Goal: Task Accomplishment & Management: Manage account settings

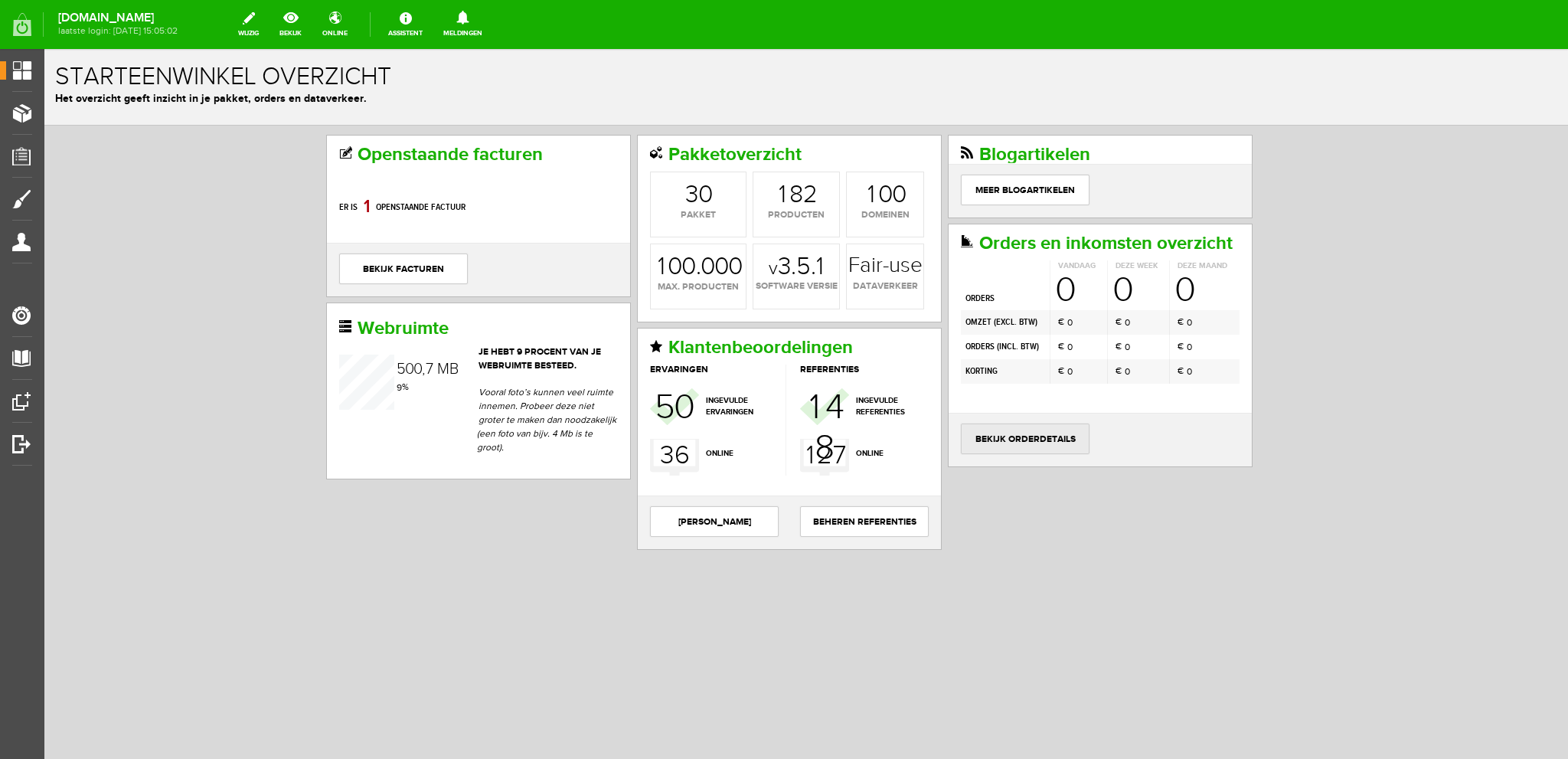
click at [1020, 434] on link "bekijk orderdetails" at bounding box center [1025, 438] width 129 height 30
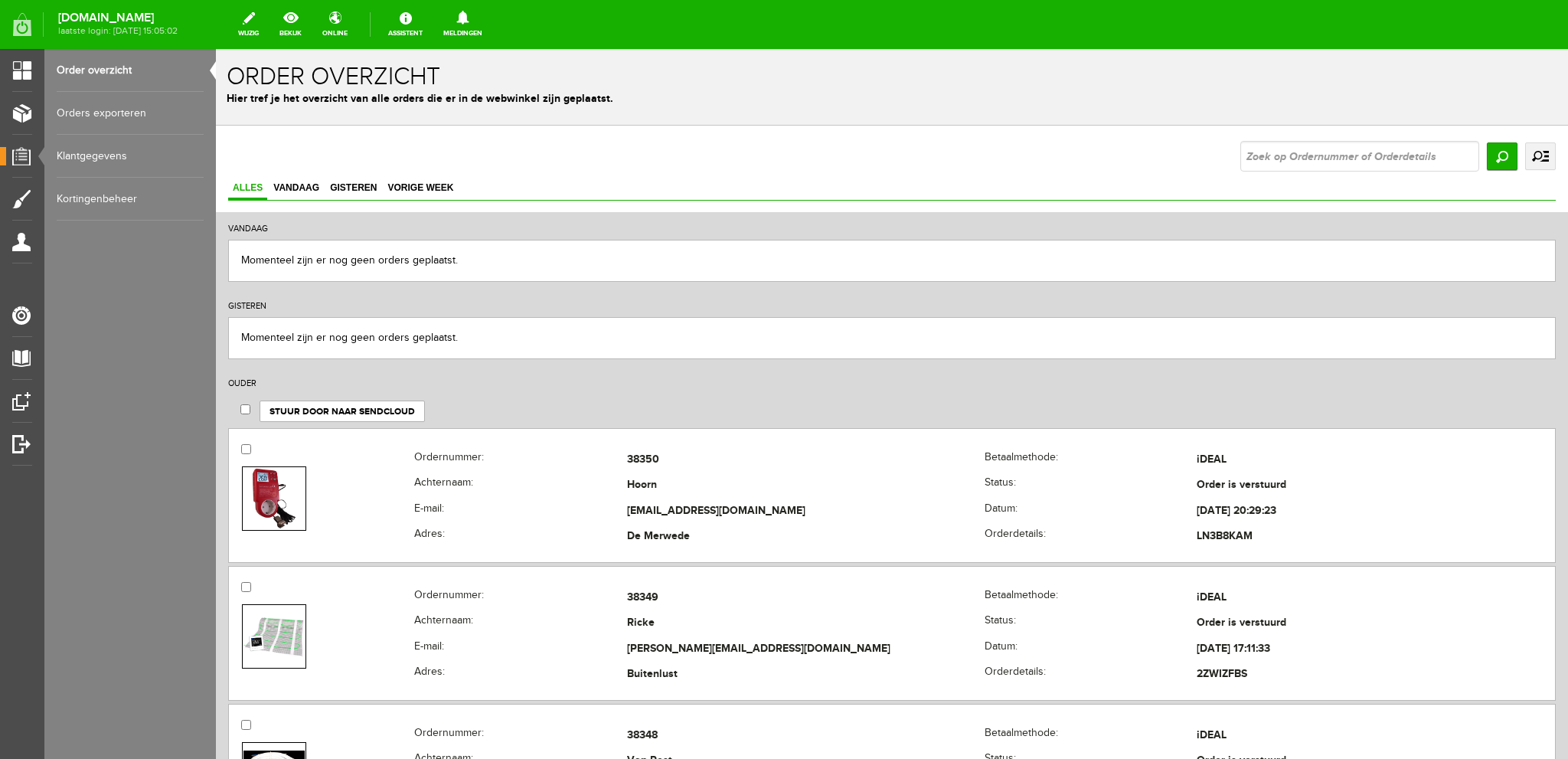
click at [1532, 152] on link "uitgebreid zoeken" at bounding box center [1540, 156] width 30 height 27
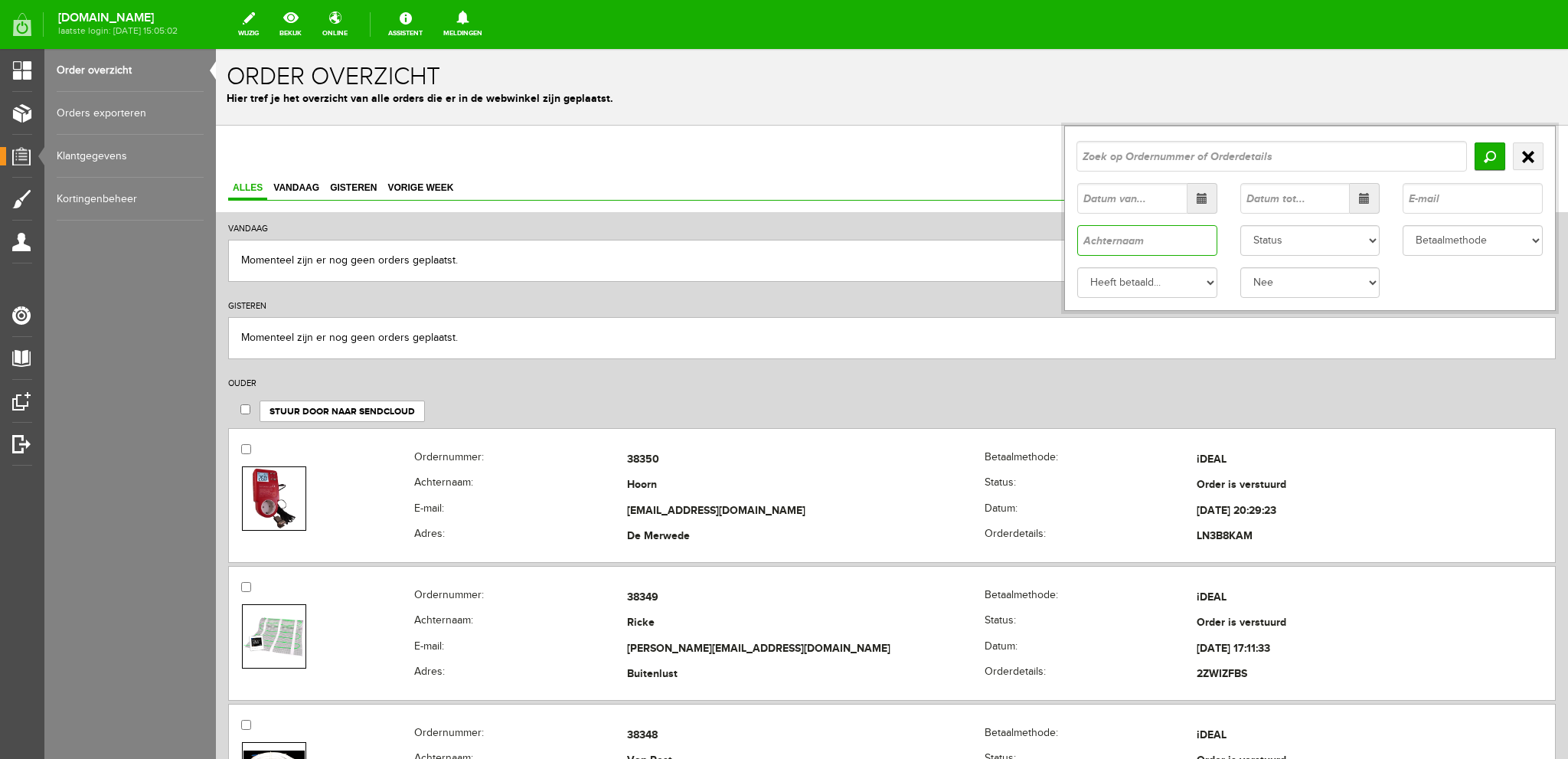
click at [1090, 236] on input "text" at bounding box center [1147, 240] width 140 height 30
type input "de roo"
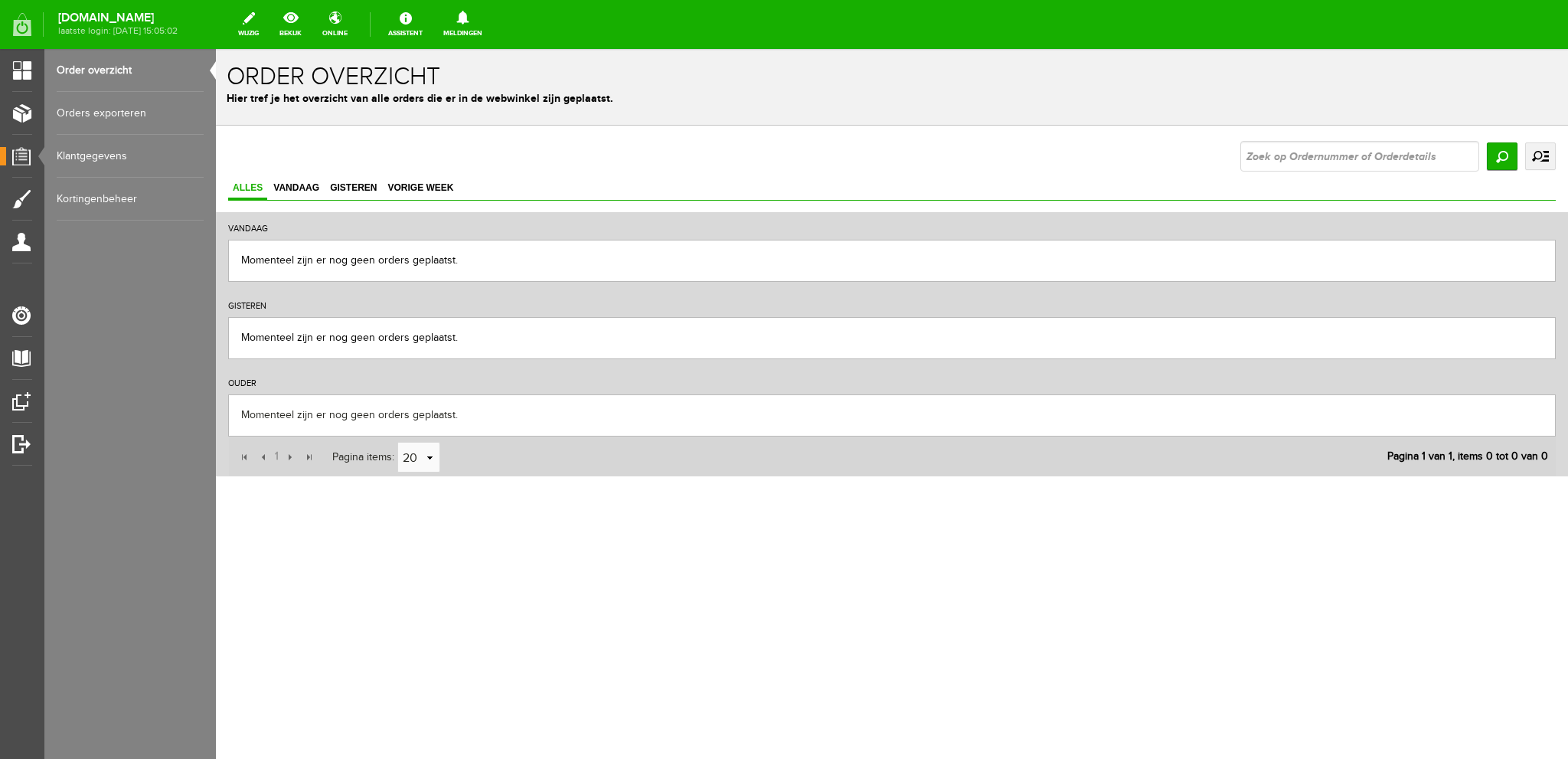
click at [1540, 154] on link "uitgebreid zoeken" at bounding box center [1540, 156] width 30 height 27
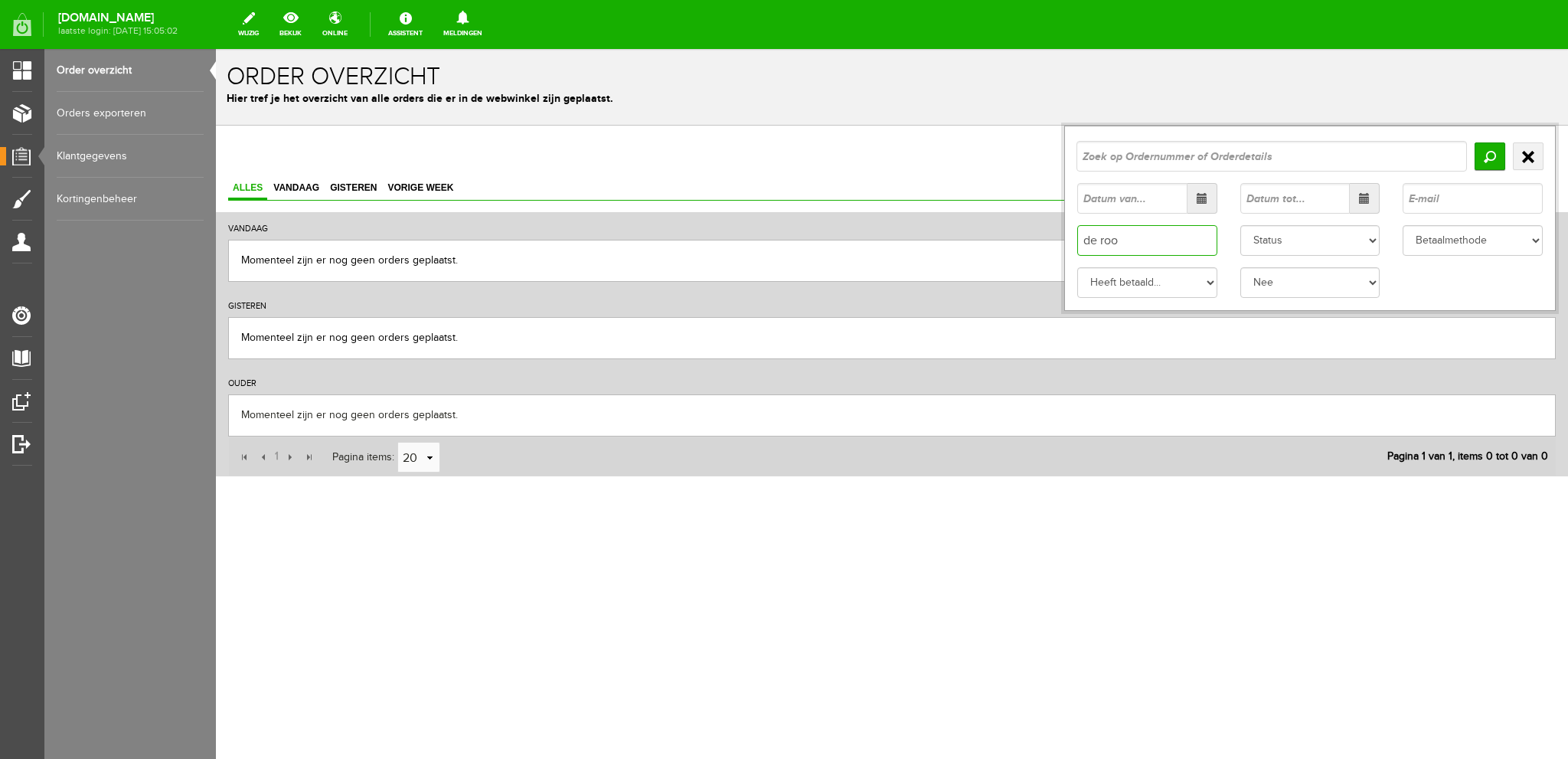
click at [1099, 242] on input "de roo" at bounding box center [1147, 240] width 140 height 30
click at [1100, 240] on input "de roo" at bounding box center [1147, 240] width 140 height 30
type input "roo"
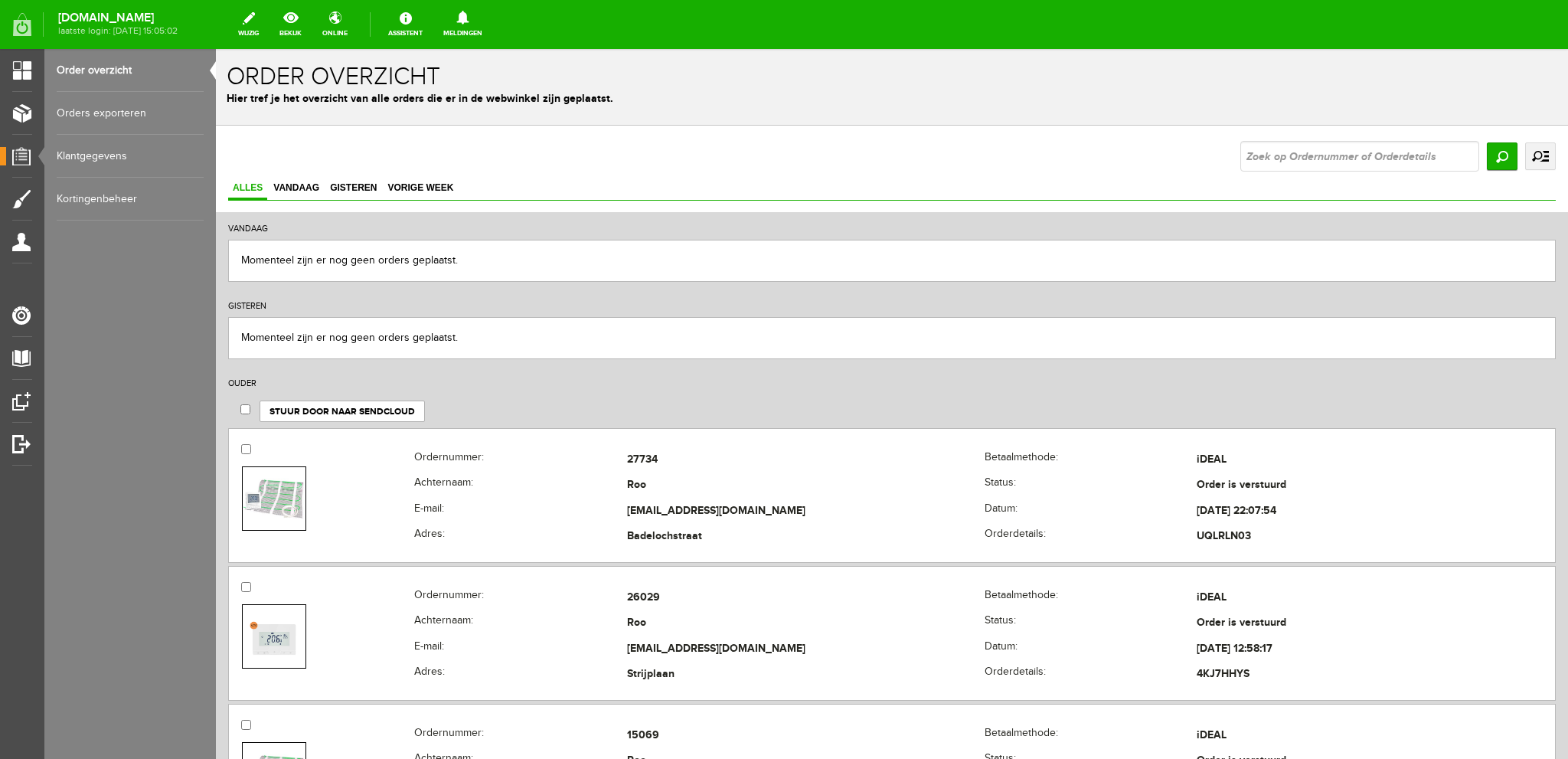
click at [82, 65] on link "Order overzicht" at bounding box center [130, 70] width 147 height 43
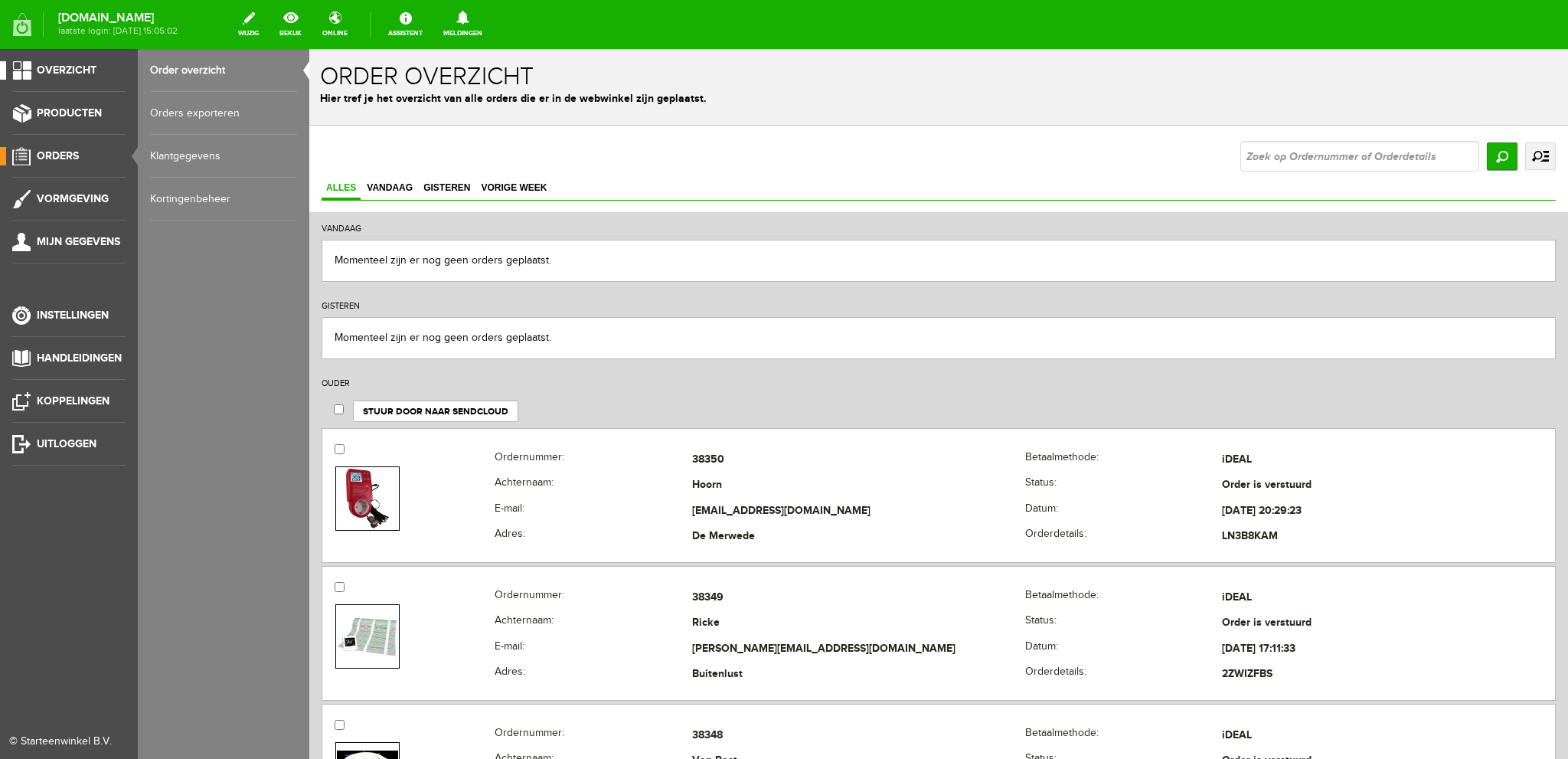
click at [24, 66] on link "Overzicht" at bounding box center [62, 70] width 126 height 19
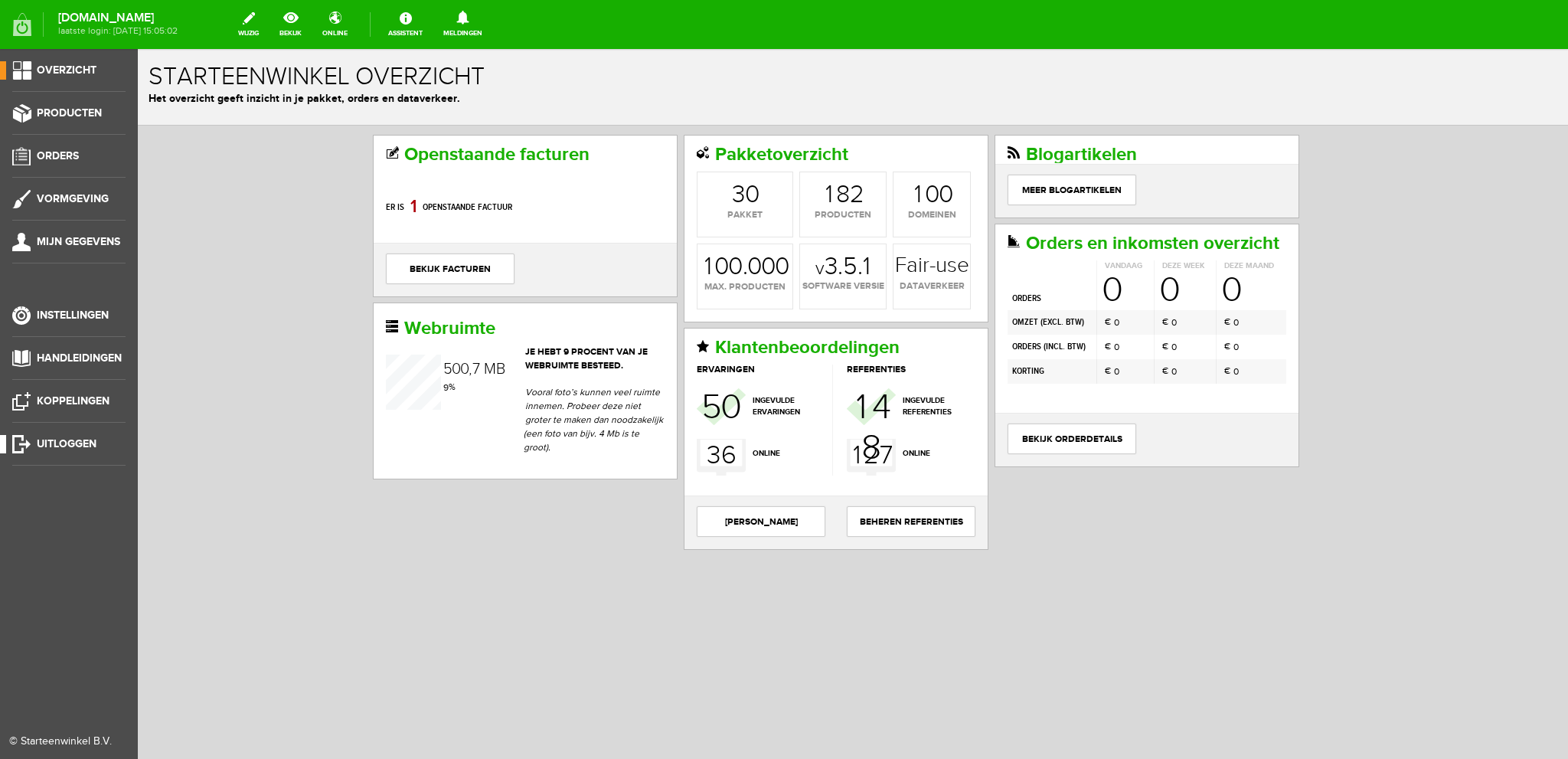
click at [28, 437] on link "Uitloggen" at bounding box center [62, 443] width 126 height 19
